Goal: Register for event/course

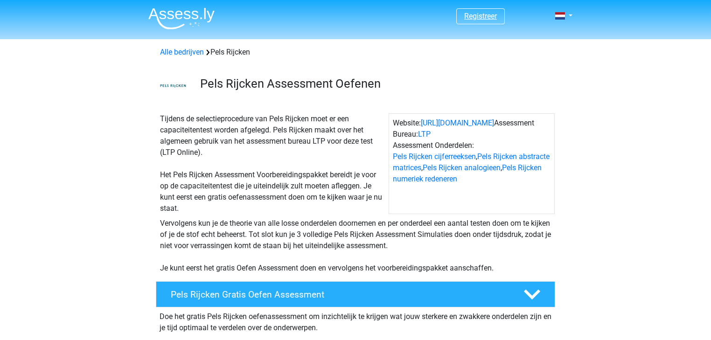
click at [481, 21] on link "Registreer" at bounding box center [480, 16] width 33 height 9
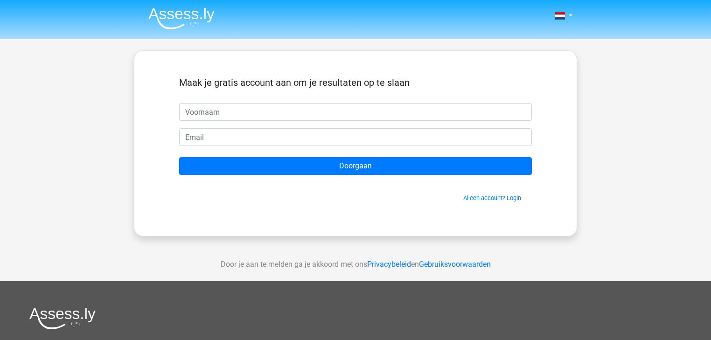
click at [291, 111] on input "text" at bounding box center [355, 112] width 353 height 18
click at [488, 198] on link "Al een account? Login" at bounding box center [492, 198] width 58 height 7
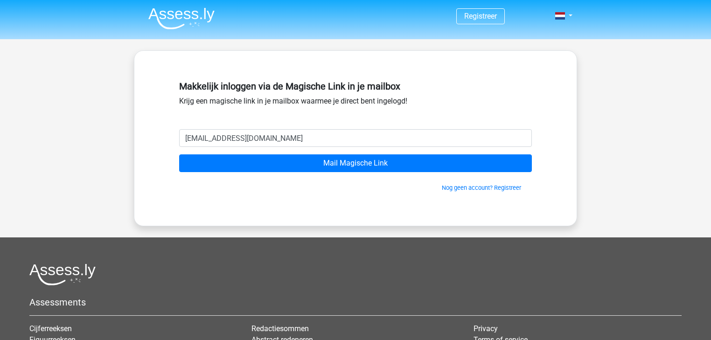
type input "marchanna2000@gmail.com"
click at [179, 154] on input "Mail Magische Link" at bounding box center [355, 163] width 353 height 18
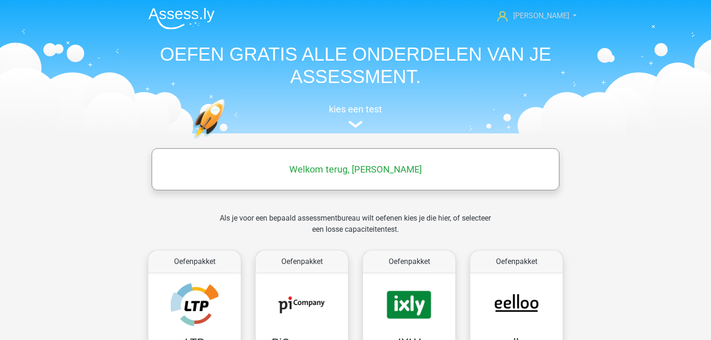
click at [547, 15] on span "[PERSON_NAME]" at bounding box center [541, 15] width 56 height 9
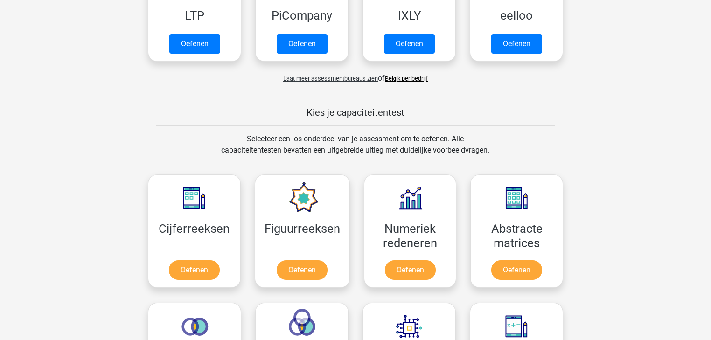
scroll to position [328, 0]
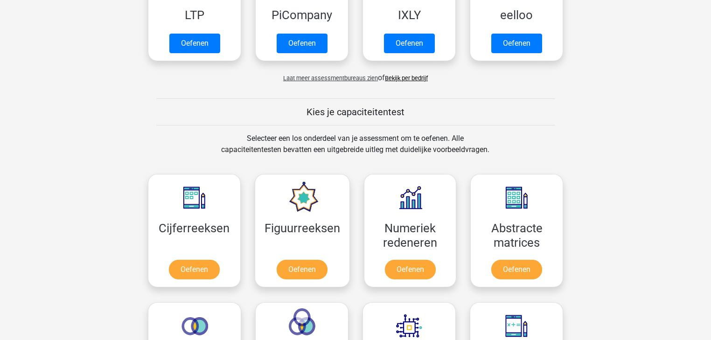
click at [397, 76] on link "Bekijk per bedrijf" at bounding box center [406, 78] width 43 height 7
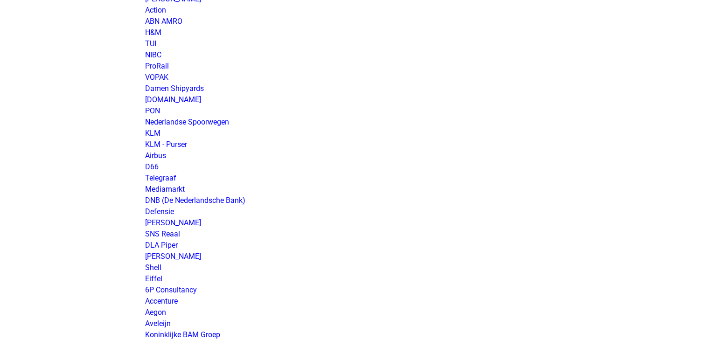
scroll to position [1610, 0]
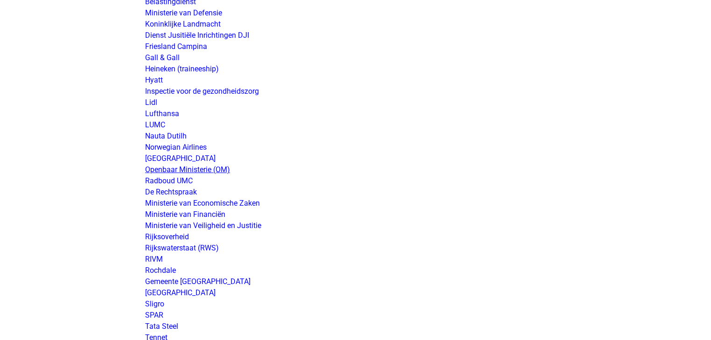
click at [182, 169] on link "Openbaar Ministerie (OM)" at bounding box center [187, 169] width 85 height 9
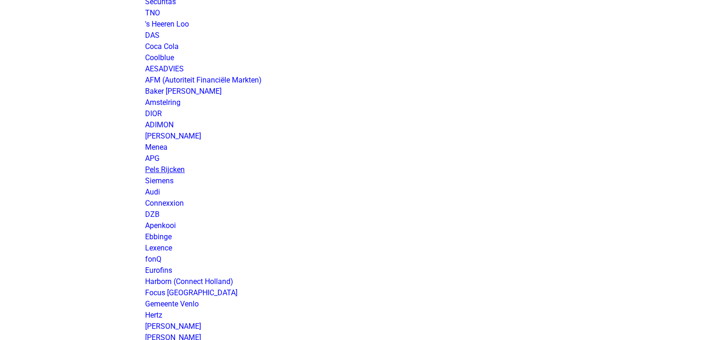
click at [153, 168] on link "Pels Rijcken" at bounding box center [165, 169] width 40 height 9
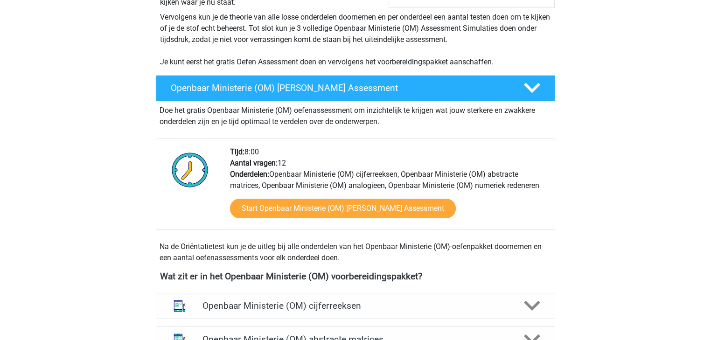
scroll to position [191, 0]
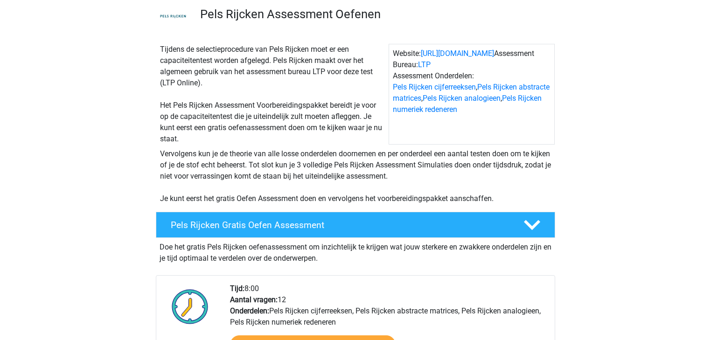
scroll to position [70, 0]
